Goal: Check status

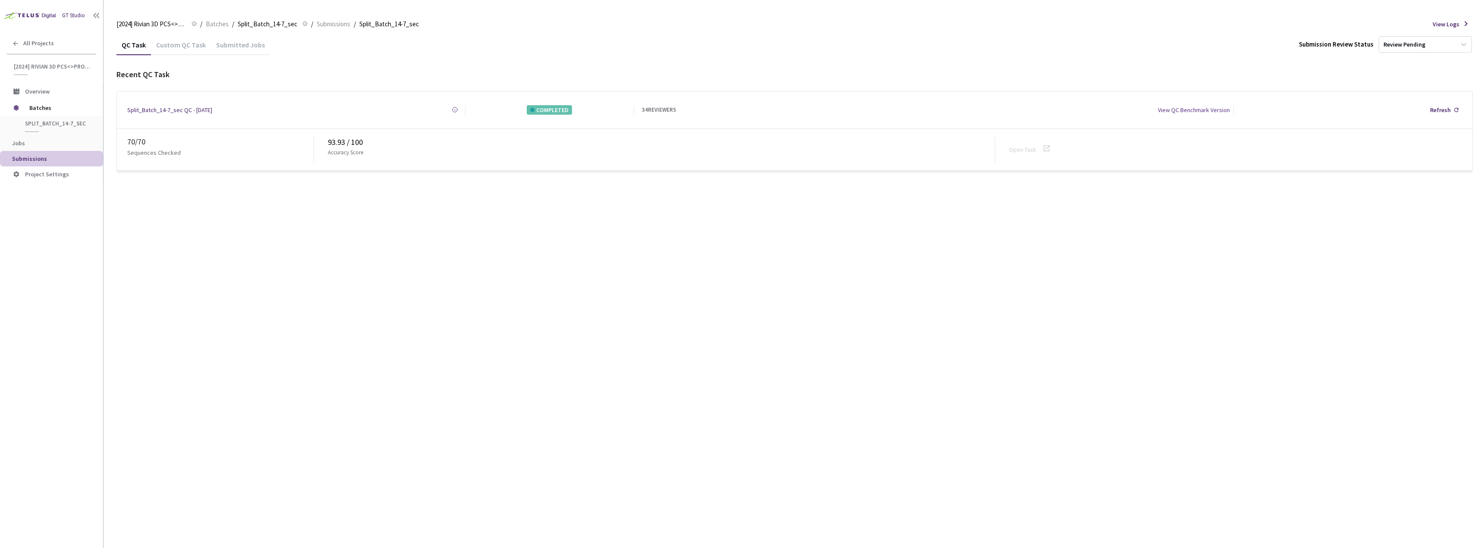
click at [181, 53] on div "Custom QC Task" at bounding box center [181, 48] width 60 height 15
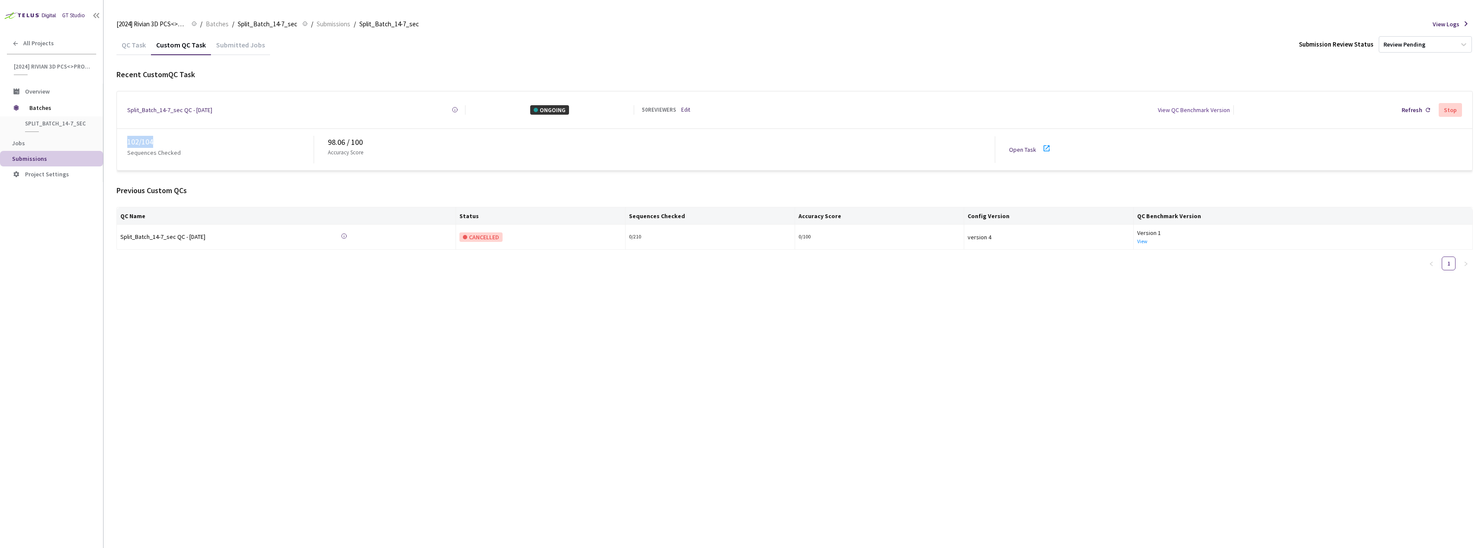
drag, startPoint x: 163, startPoint y: 138, endPoint x: 126, endPoint y: 136, distance: 36.7
click at [126, 135] on div "102 / 104 Sequences Checked 98.06 / 100 Accuracy Score Open Task" at bounding box center [794, 149] width 1355 height 41
click at [174, 133] on div "102 / 104 Sequences Checked 98.06 / 100 Accuracy Score Open Task" at bounding box center [794, 149] width 1355 height 41
